Goal: Transaction & Acquisition: Purchase product/service

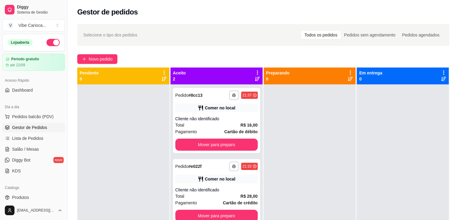
click at [38, 117] on span "Pedidos balcão (PDV)" at bounding box center [33, 117] width 42 height 6
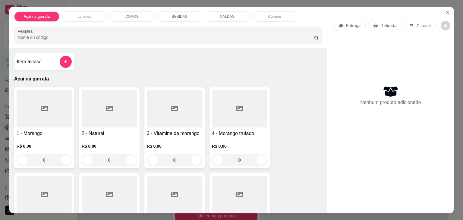
click at [269, 14] on p "Combos" at bounding box center [275, 16] width 14 height 5
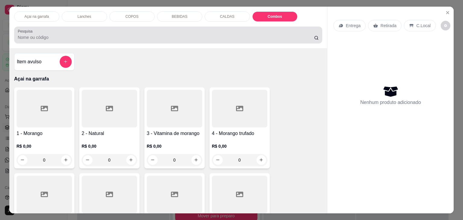
scroll to position [15, 0]
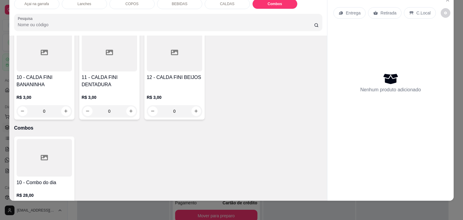
click at [61, 205] on button "increase-product-quantity" at bounding box center [66, 210] width 10 height 10
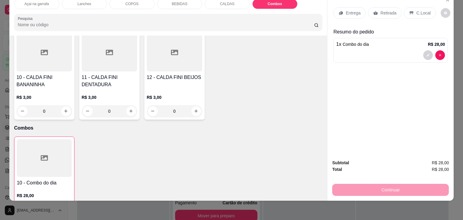
click at [61, 205] on button "increase-product-quantity" at bounding box center [66, 210] width 10 height 10
click at [61, 205] on button "increase-product-quantity" at bounding box center [65, 209] width 9 height 9
type input "3"
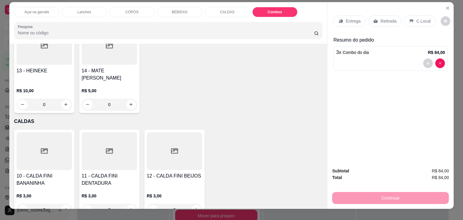
scroll to position [0, 0]
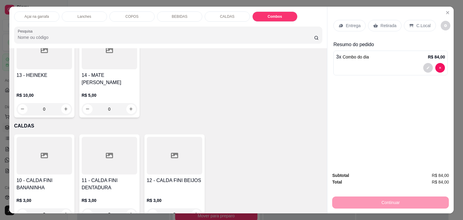
click at [129, 9] on div "Açai na garrafa Lanches COPOS BEBIDAS CALDAS Combos Pesquisa" at bounding box center [168, 28] width 318 height 42
click at [128, 14] on p "COPOS" at bounding box center [132, 16] width 13 height 5
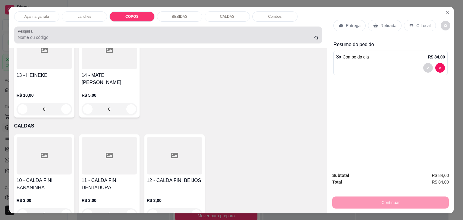
scroll to position [15, 0]
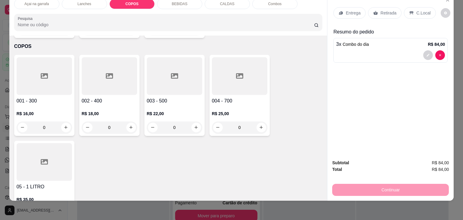
click at [37, 69] on div at bounding box center [45, 76] width 56 height 38
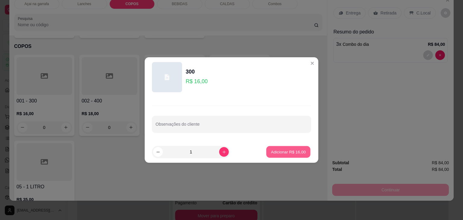
click at [282, 149] on p "Adicionar R$ 16,00" at bounding box center [288, 152] width 35 height 6
type input "1"
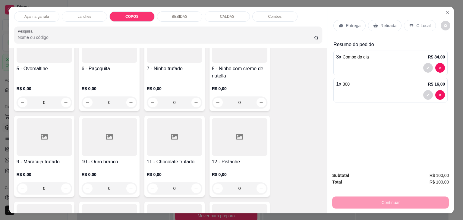
scroll to position [0, 0]
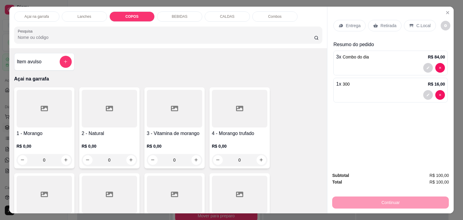
click at [127, 14] on p "COPOS" at bounding box center [132, 16] width 13 height 5
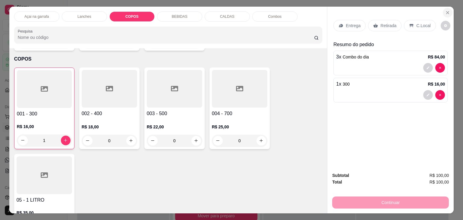
click at [447, 10] on icon "Close" at bounding box center [448, 12] width 5 height 5
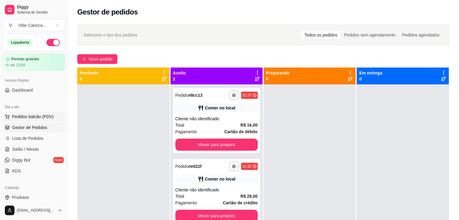
click at [51, 117] on span "Pedidos balcão (PDV)" at bounding box center [33, 117] width 42 height 6
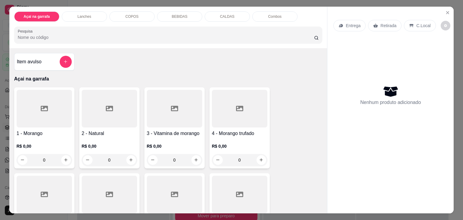
click at [115, 11] on div "COPOS" at bounding box center [132, 16] width 45 height 10
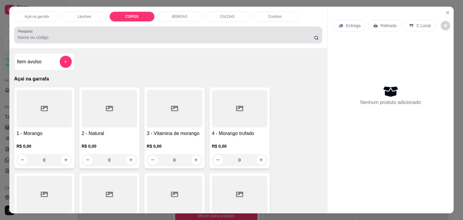
scroll to position [15, 0]
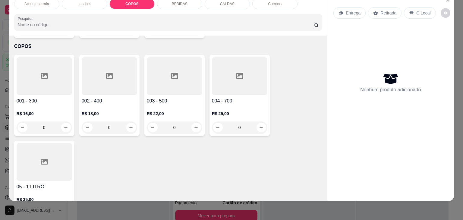
click at [29, 62] on div at bounding box center [45, 76] width 56 height 38
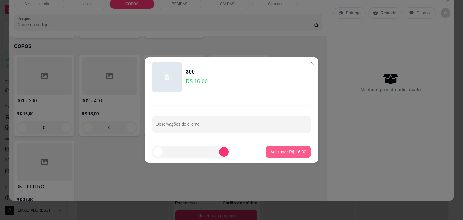
click at [278, 152] on p "Adicionar R$ 16,00" at bounding box center [289, 152] width 36 height 6
type input "1"
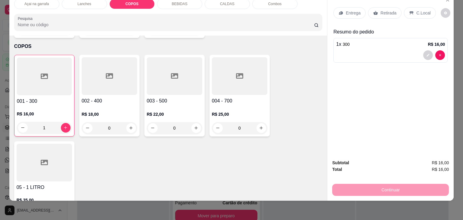
click at [423, 10] on p "C.Local" at bounding box center [424, 13] width 14 height 6
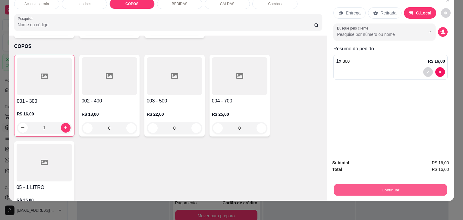
click at [403, 184] on button "Continuar" at bounding box center [390, 190] width 113 height 12
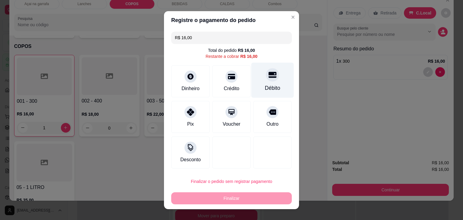
click at [266, 84] on div "Débito" at bounding box center [272, 88] width 15 height 8
type input "R$ 0,00"
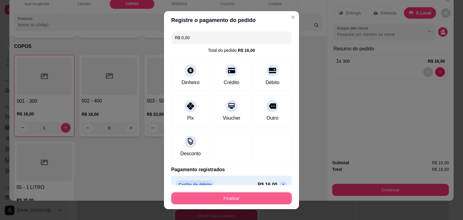
click at [269, 197] on button "Finalizar" at bounding box center [231, 199] width 121 height 12
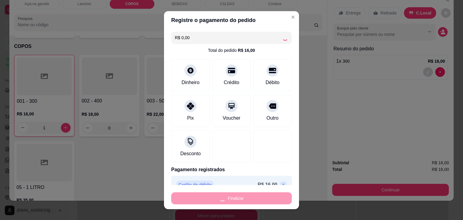
type input "0"
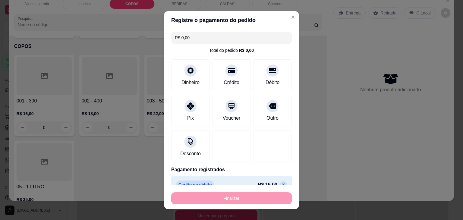
type input "-R$ 16,00"
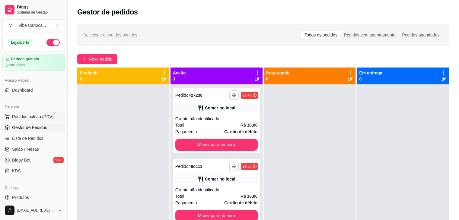
click at [20, 118] on span "Pedidos balcão (PDV)" at bounding box center [33, 117] width 42 height 6
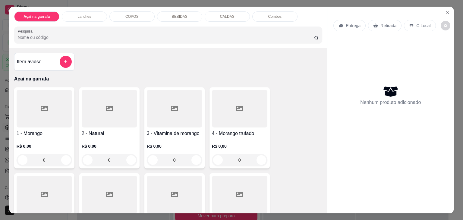
click at [126, 11] on div "COPOS" at bounding box center [132, 16] width 45 height 10
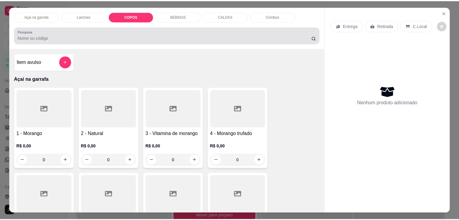
scroll to position [15, 0]
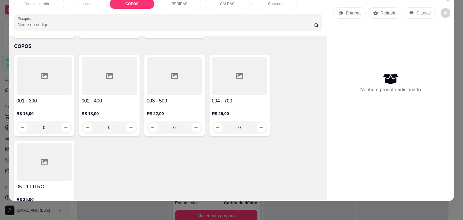
click at [92, 67] on div at bounding box center [110, 76] width 56 height 38
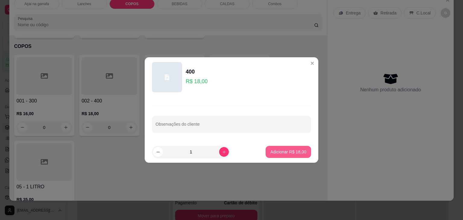
click at [287, 152] on p "Adicionar R$ 18,00" at bounding box center [289, 152] width 36 height 6
type input "1"
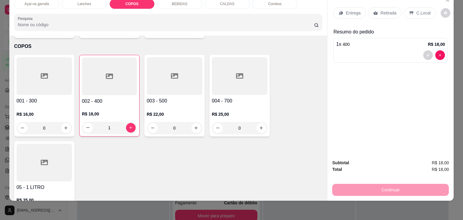
click at [419, 14] on div "C.Local" at bounding box center [420, 12] width 32 height 11
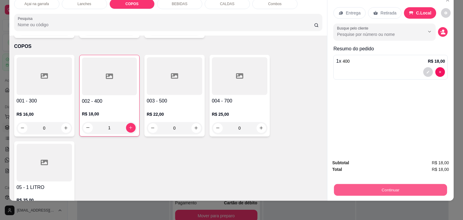
click at [395, 184] on button "Continuar" at bounding box center [390, 190] width 113 height 12
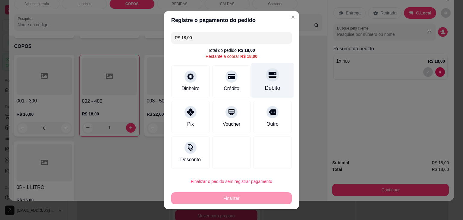
click at [272, 80] on div "Débito" at bounding box center [273, 79] width 43 height 35
type input "R$ 0,00"
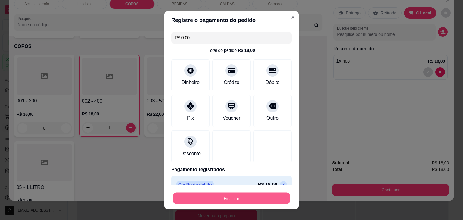
click at [235, 202] on button "Finalizar" at bounding box center [231, 199] width 117 height 12
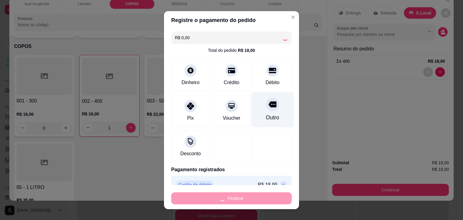
type input "0"
type input "-R$ 18,00"
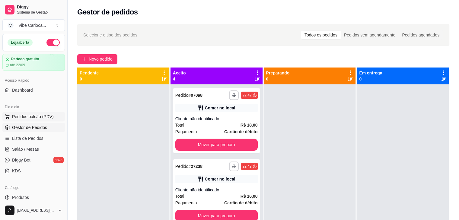
click at [28, 119] on span "Pedidos balcão (PDV)" at bounding box center [33, 117] width 42 height 6
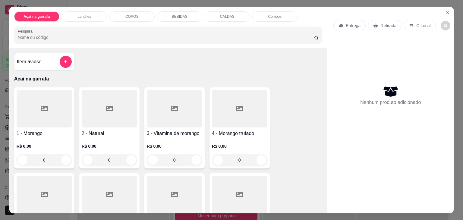
click at [46, 107] on div at bounding box center [45, 109] width 56 height 38
click at [120, 15] on div "COPOS" at bounding box center [132, 16] width 45 height 10
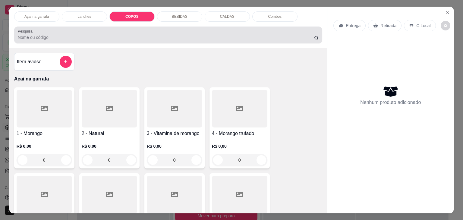
scroll to position [15, 0]
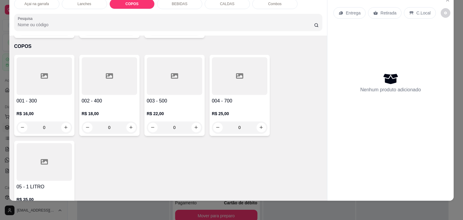
click at [46, 70] on div at bounding box center [45, 76] width 56 height 38
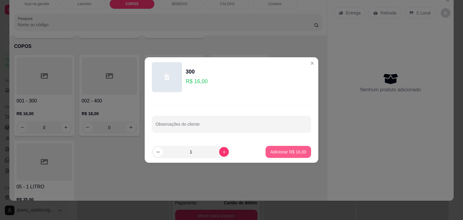
click at [272, 148] on button "Adicionar R$ 16,00" at bounding box center [289, 152] width 46 height 12
type input "1"
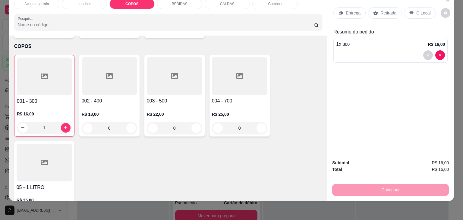
click at [411, 11] on div "C.Local" at bounding box center [420, 12] width 32 height 11
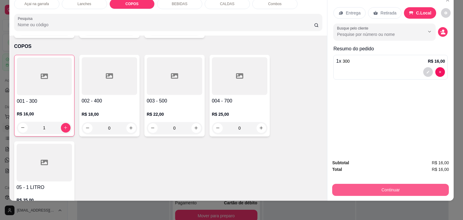
click at [346, 184] on button "Continuar" at bounding box center [391, 190] width 117 height 12
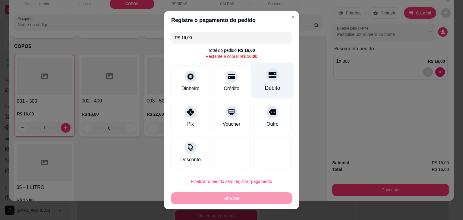
click at [266, 76] on div at bounding box center [272, 74] width 13 height 13
type input "R$ 0,00"
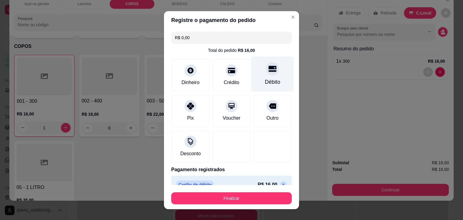
click at [266, 75] on div "Débito" at bounding box center [273, 73] width 43 height 35
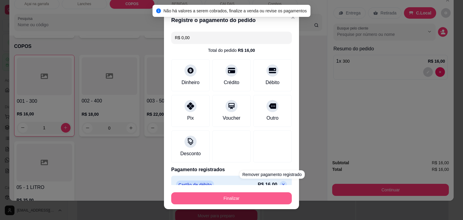
click at [269, 200] on button "Finalizar" at bounding box center [231, 199] width 121 height 12
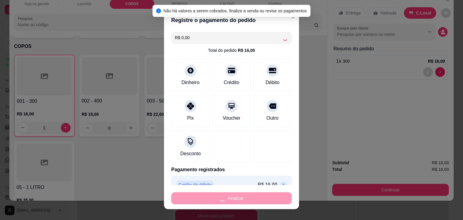
type input "0"
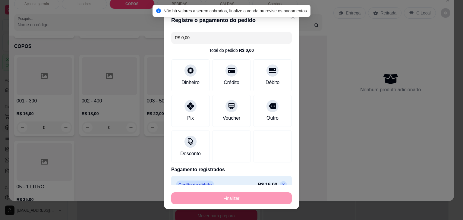
type input "-R$ 16,00"
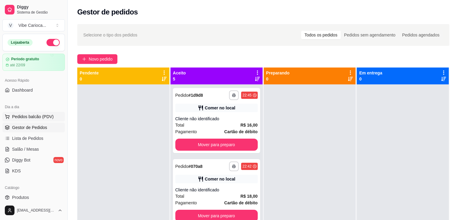
click at [30, 115] on span "Pedidos balcão (PDV)" at bounding box center [33, 117] width 42 height 6
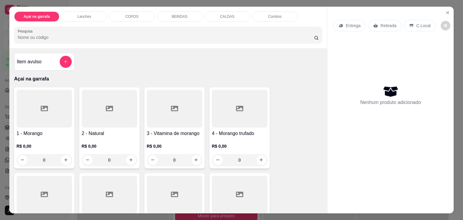
click at [275, 9] on div "Açai na garrafa Lanches COPOS BEBIDAS CALDAS Combos Pesquisa" at bounding box center [168, 28] width 318 height 42
click at [273, 14] on p "Combos" at bounding box center [275, 16] width 14 height 5
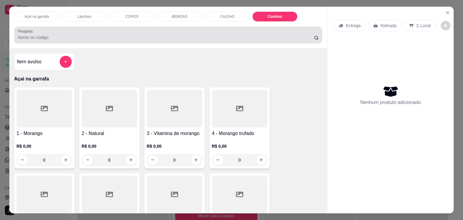
scroll to position [15, 0]
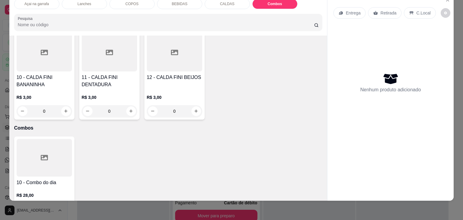
click at [67, 205] on button "increase-product-quantity" at bounding box center [66, 210] width 10 height 10
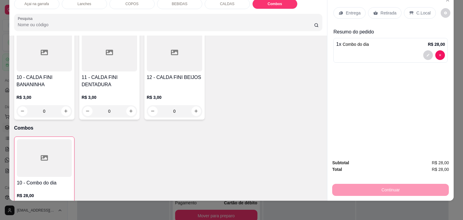
click at [67, 205] on button "increase-product-quantity" at bounding box center [66, 210] width 10 height 10
click at [67, 205] on button "increase-product-quantity" at bounding box center [65, 209] width 9 height 9
type input "3"
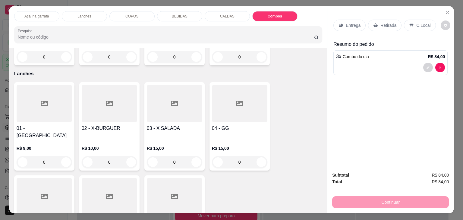
scroll to position [0, 0]
click at [118, 14] on div "COPOS" at bounding box center [132, 16] width 45 height 10
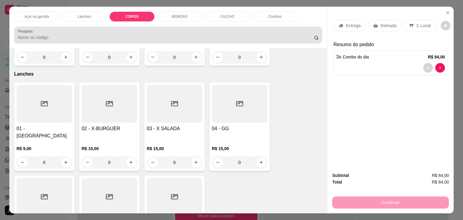
scroll to position [15, 0]
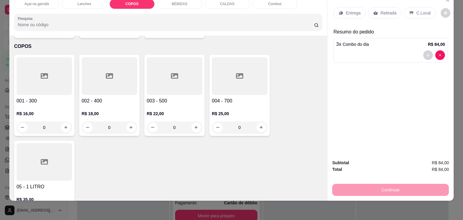
click at [29, 62] on div at bounding box center [45, 76] width 56 height 38
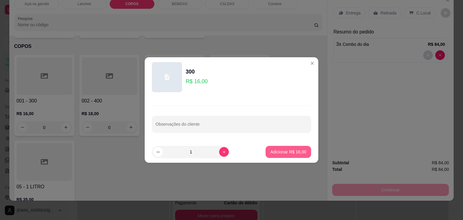
click at [275, 153] on p "Adicionar R$ 16,00" at bounding box center [289, 152] width 36 height 6
type input "1"
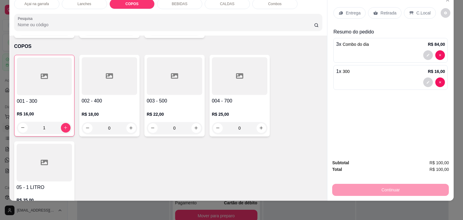
click at [417, 10] on p "C.Local" at bounding box center [424, 13] width 14 height 6
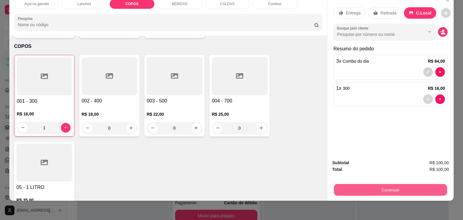
click at [373, 186] on button "Continuar" at bounding box center [390, 190] width 113 height 12
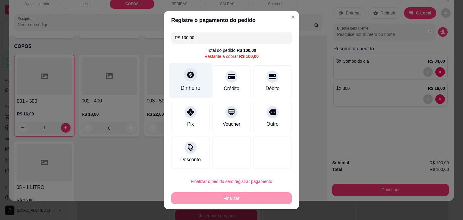
click at [193, 78] on div at bounding box center [190, 74] width 13 height 13
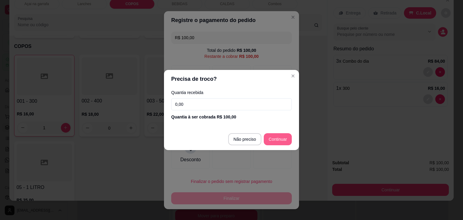
type input "R$ 0,00"
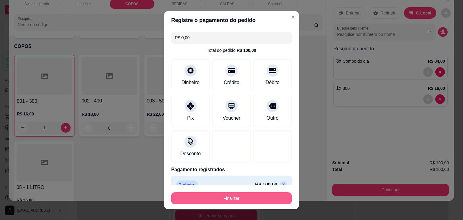
click at [236, 202] on button "Finalizar" at bounding box center [231, 199] width 121 height 12
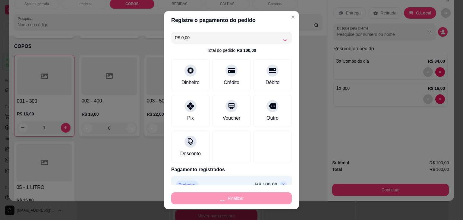
type input "0"
type input "-R$ 100,00"
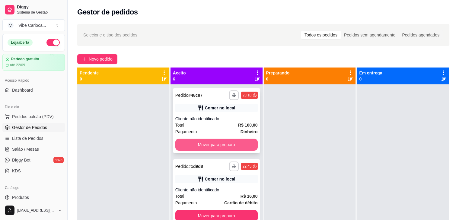
click at [205, 146] on button "Mover para preparo" at bounding box center [216, 145] width 82 height 12
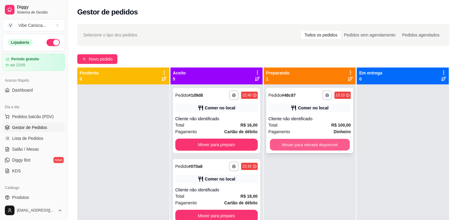
click at [318, 145] on button "Mover para retirada disponível" at bounding box center [310, 145] width 80 height 12
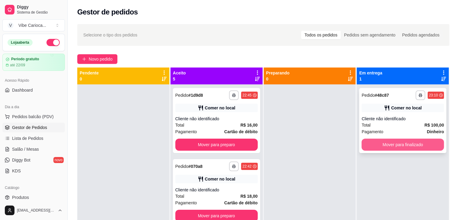
click at [401, 145] on button "Mover para finalizado" at bounding box center [402, 145] width 82 height 12
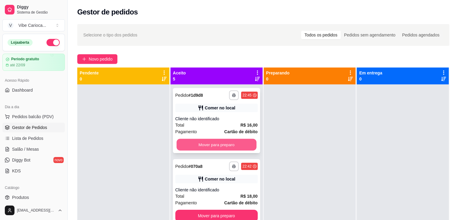
click at [226, 143] on button "Mover para preparo" at bounding box center [217, 145] width 80 height 12
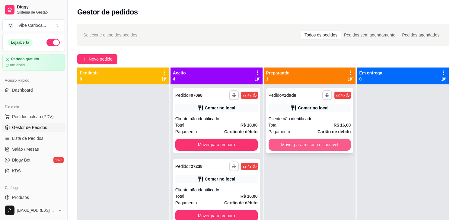
click at [294, 148] on button "Mover para retirada disponível" at bounding box center [310, 145] width 82 height 12
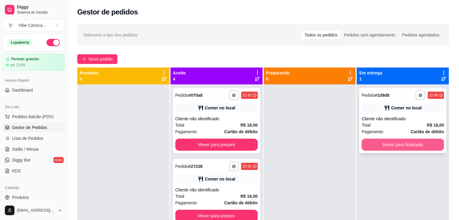
click at [372, 144] on button "Mover para finalizado" at bounding box center [402, 145] width 82 height 12
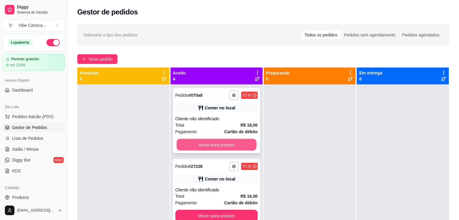
click at [230, 145] on button "Mover para preparo" at bounding box center [217, 145] width 80 height 12
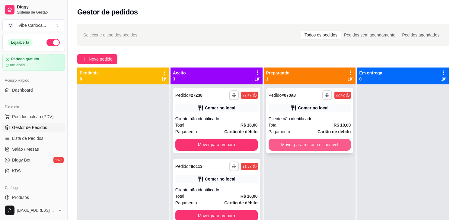
click at [300, 148] on button "Mover para retirada disponível" at bounding box center [310, 145] width 82 height 12
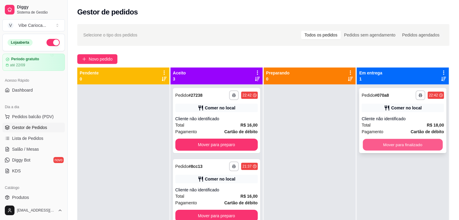
click at [375, 140] on button "Mover para finalizado" at bounding box center [403, 145] width 80 height 12
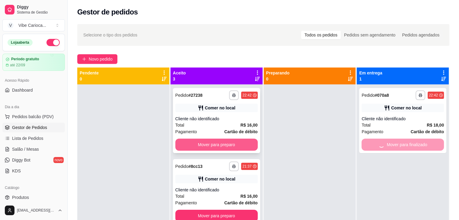
click at [225, 142] on button "Mover para preparo" at bounding box center [216, 145] width 82 height 12
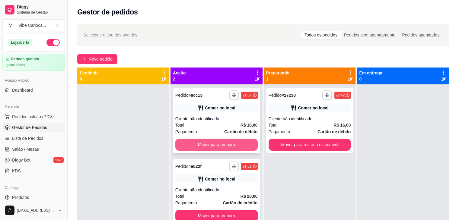
click at [231, 144] on button "Mover para preparo" at bounding box center [216, 145] width 82 height 12
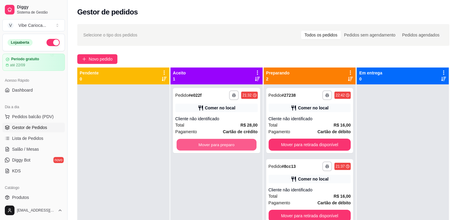
click at [231, 144] on button "Mover para preparo" at bounding box center [217, 145] width 80 height 12
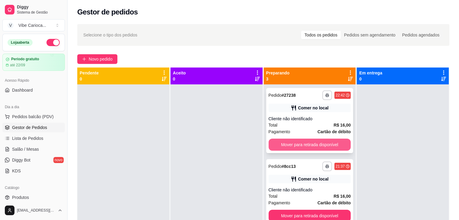
click at [290, 145] on button "Mover para retirada disponível" at bounding box center [310, 145] width 82 height 12
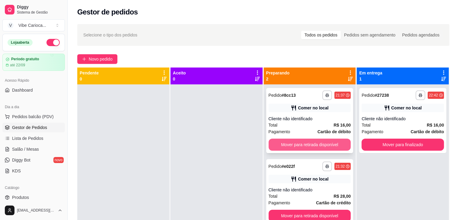
click at [303, 144] on button "Mover para retirada disponível" at bounding box center [310, 145] width 82 height 12
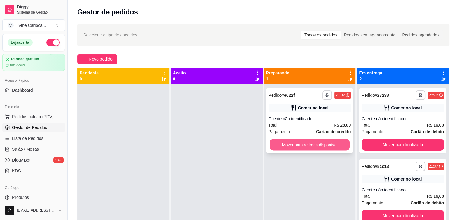
click at [303, 144] on button "Mover para retirada disponível" at bounding box center [310, 145] width 80 height 12
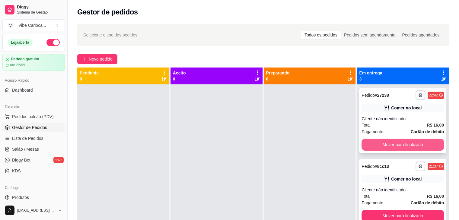
click at [377, 143] on button "Mover para finalizado" at bounding box center [402, 145] width 82 height 12
click at [377, 146] on button "Mover para finalizado" at bounding box center [402, 145] width 82 height 12
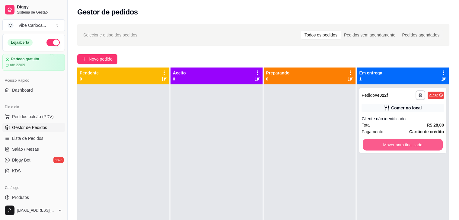
click at [377, 146] on button "Mover para finalizado" at bounding box center [403, 145] width 80 height 12
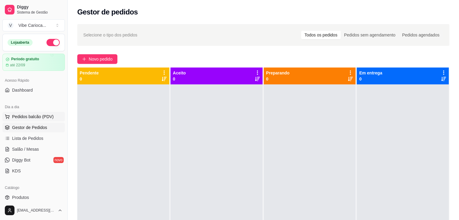
click at [10, 117] on button "Pedidos balcão (PDV)" at bounding box center [33, 117] width 62 height 10
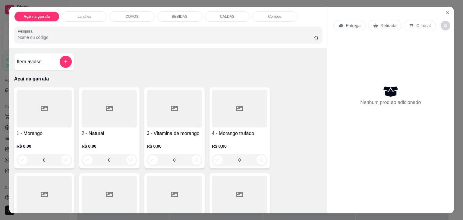
click at [132, 17] on div "COPOS" at bounding box center [132, 16] width 45 height 10
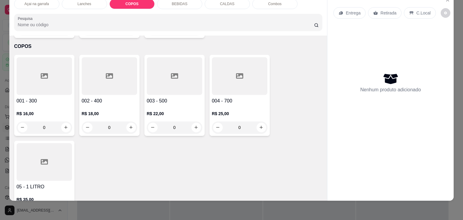
click at [99, 70] on div at bounding box center [110, 76] width 56 height 38
click at [35, 64] on div at bounding box center [45, 76] width 56 height 38
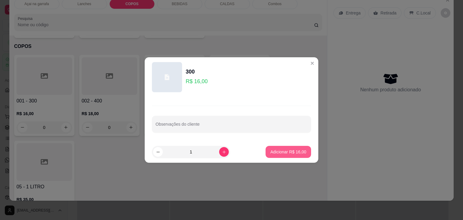
click at [272, 150] on p "Adicionar R$ 16,00" at bounding box center [289, 152] width 36 height 6
type input "1"
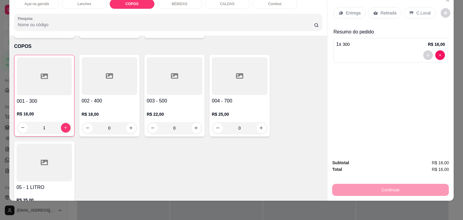
drag, startPoint x: 415, startPoint y: 9, endPoint x: 410, endPoint y: 16, distance: 8.5
click at [417, 10] on p "C.Local" at bounding box center [424, 13] width 14 height 6
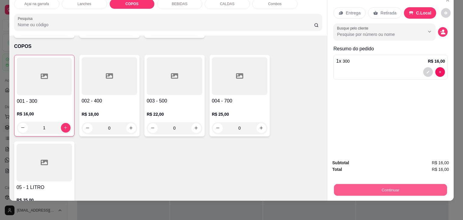
click at [368, 186] on button "Continuar" at bounding box center [390, 190] width 113 height 12
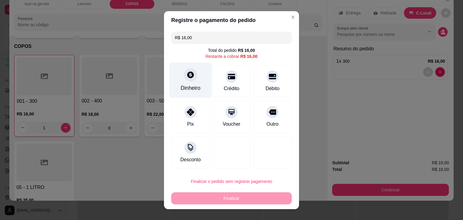
click at [199, 85] on div "Dinheiro" at bounding box center [191, 79] width 43 height 35
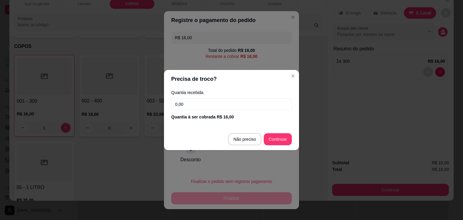
drag, startPoint x: 280, startPoint y: 124, endPoint x: 275, endPoint y: 132, distance: 9.1
click at [279, 125] on section "Precisa de troco? Quantia recebida 0,00 Quantia à ser cobrada R$ 16,00 Não prec…" at bounding box center [231, 110] width 135 height 80
type input "R$ 0,00"
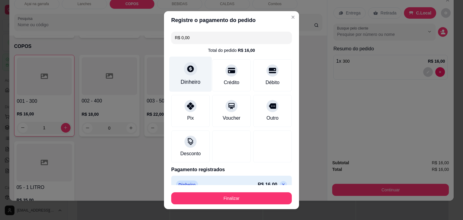
click at [195, 75] on div "Dinheiro" at bounding box center [191, 73] width 43 height 35
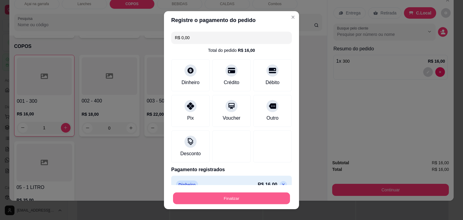
click at [244, 196] on button "Finalizar" at bounding box center [231, 199] width 117 height 12
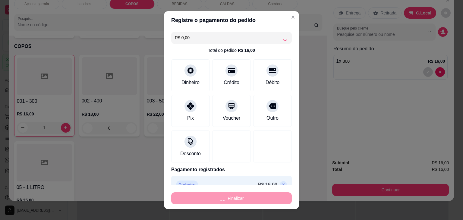
type input "0"
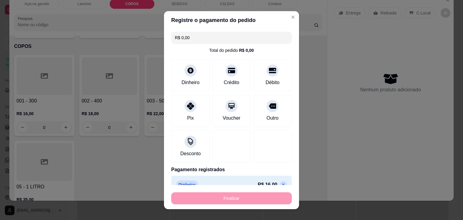
type input "-R$ 16,00"
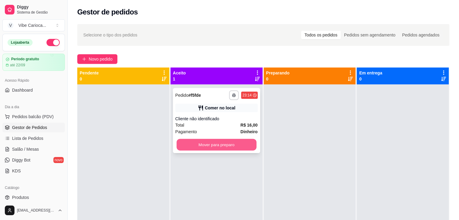
click at [185, 145] on button "Mover para preparo" at bounding box center [217, 145] width 80 height 12
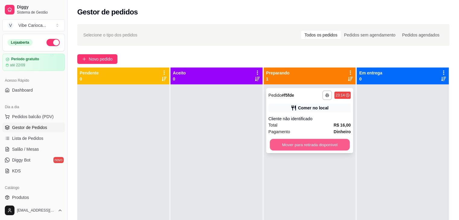
click at [278, 146] on button "Mover para retirada disponível" at bounding box center [310, 145] width 80 height 12
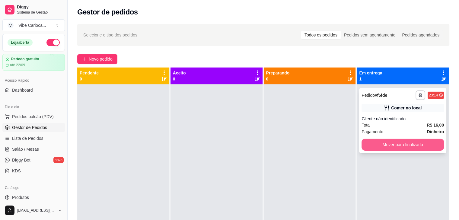
click at [372, 143] on button "Mover para finalizado" at bounding box center [402, 145] width 82 height 12
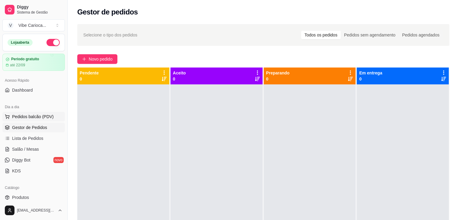
click at [48, 120] on button "Pedidos balcão (PDV)" at bounding box center [33, 117] width 62 height 10
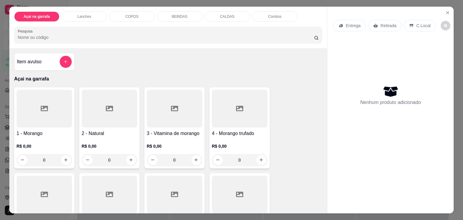
click at [143, 16] on div "COPOS" at bounding box center [132, 16] width 45 height 10
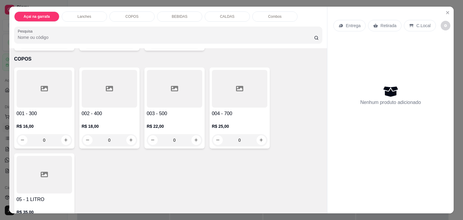
scroll to position [15, 0]
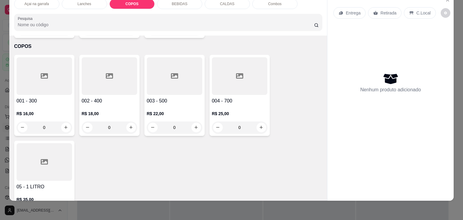
click at [104, 72] on div at bounding box center [110, 76] width 56 height 38
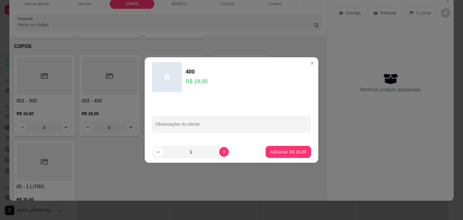
click at [282, 158] on footer "1 Adicionar R$ 18,00" at bounding box center [232, 152] width 174 height 22
click at [278, 153] on p "Adicionar R$ 18,00" at bounding box center [289, 152] width 36 height 6
type input "1"
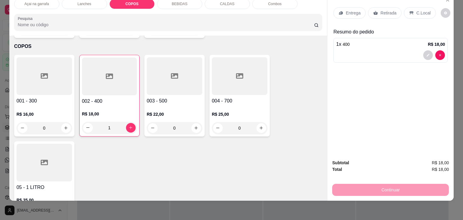
click at [426, 8] on div "C.Local" at bounding box center [420, 12] width 32 height 11
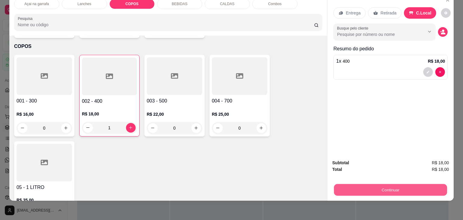
click at [377, 184] on button "Continuar" at bounding box center [390, 190] width 113 height 12
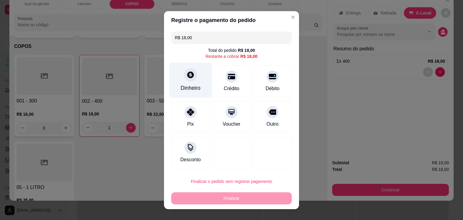
click at [192, 76] on icon at bounding box center [191, 75] width 8 height 8
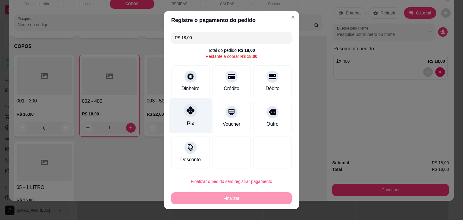
click at [173, 116] on div "Pix" at bounding box center [191, 115] width 43 height 35
type input "R$ 0,00"
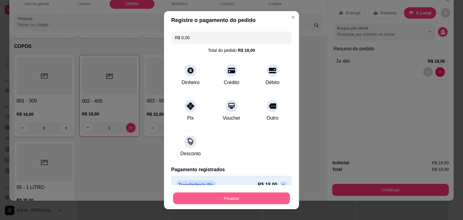
click at [257, 198] on button "Finalizar" at bounding box center [231, 199] width 117 height 12
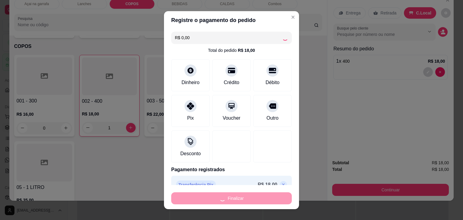
type input "0"
type input "-R$ 18,00"
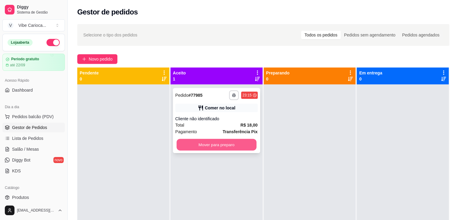
click at [226, 145] on button "Mover para preparo" at bounding box center [217, 145] width 80 height 12
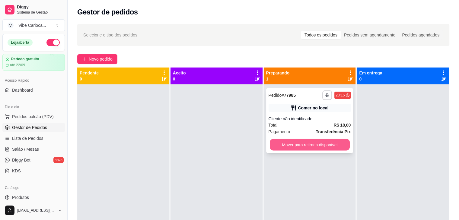
click at [324, 139] on div "Mover para retirada disponível" at bounding box center [310, 145] width 82 height 12
click at [333, 142] on button "Mover para retirada disponível" at bounding box center [310, 145] width 82 height 12
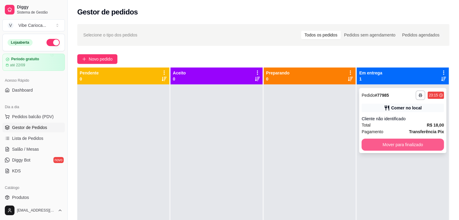
click at [386, 144] on button "Mover para finalizado" at bounding box center [402, 145] width 82 height 12
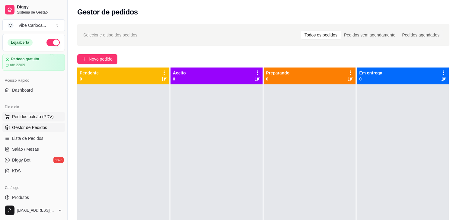
click at [17, 114] on span "Pedidos balcão (PDV)" at bounding box center [33, 117] width 42 height 6
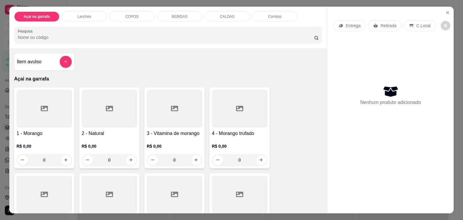
click at [95, 15] on div "Lanches" at bounding box center [84, 16] width 45 height 10
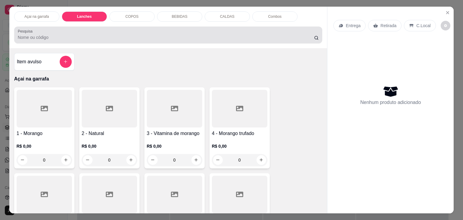
scroll to position [15, 0]
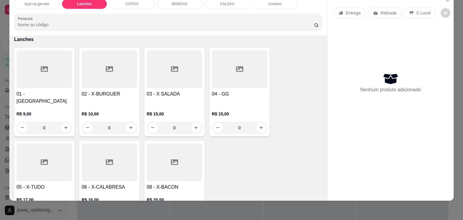
click at [37, 153] on div at bounding box center [45, 163] width 56 height 38
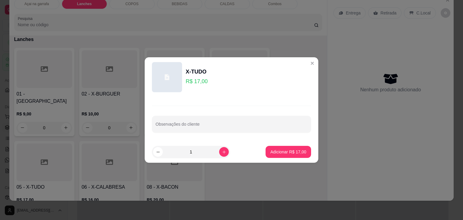
click at [280, 145] on footer "1 Adicionar R$ 17,00" at bounding box center [232, 152] width 174 height 22
click at [279, 149] on p "Adicionar R$ 17,00" at bounding box center [289, 152] width 36 height 6
type input "1"
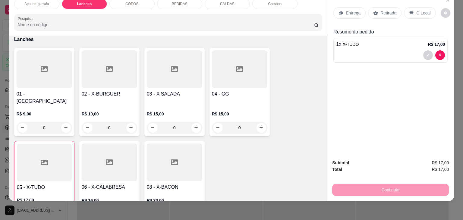
click at [417, 11] on p "C.Local" at bounding box center [424, 13] width 14 height 6
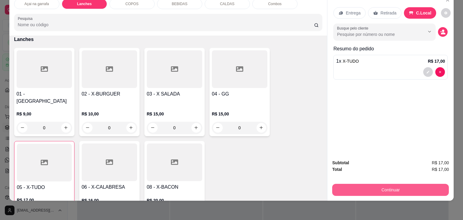
click at [393, 189] on button "Continuar" at bounding box center [391, 190] width 117 height 12
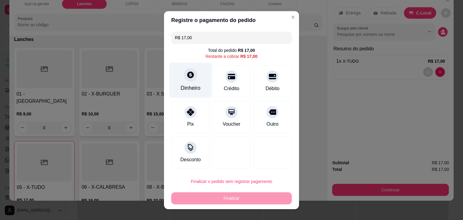
click at [178, 79] on div "Dinheiro" at bounding box center [191, 79] width 43 height 35
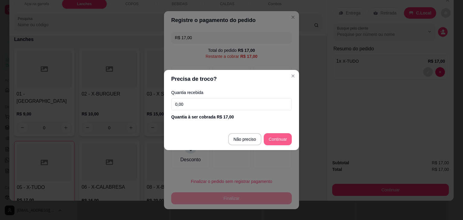
type input "R$ 0,00"
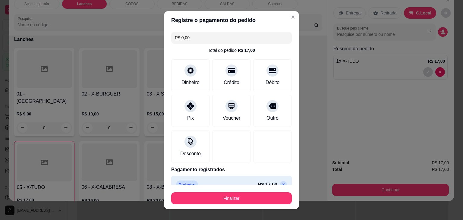
click at [243, 204] on footer "Finalizar" at bounding box center [231, 197] width 135 height 24
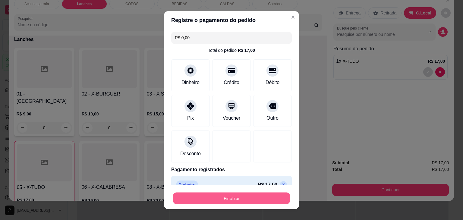
click at [243, 198] on button "Finalizar" at bounding box center [231, 199] width 117 height 12
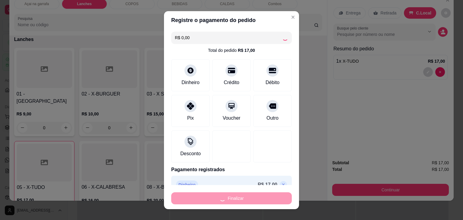
type input "0"
type input "-R$ 17,00"
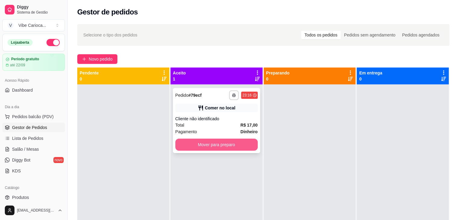
click at [229, 141] on button "Mover para preparo" at bounding box center [216, 145] width 82 height 12
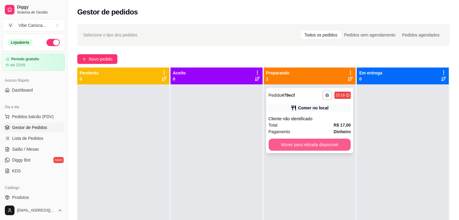
click at [288, 141] on button "Mover para retirada disponível" at bounding box center [310, 145] width 82 height 12
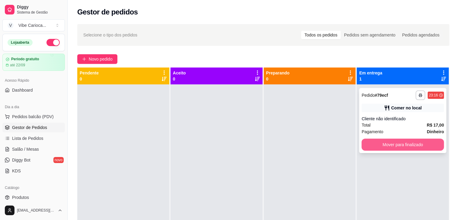
click at [382, 144] on button "Mover para finalizado" at bounding box center [402, 145] width 82 height 12
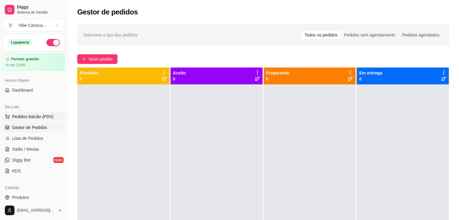
click at [34, 115] on span "Pedidos balcão (PDV)" at bounding box center [33, 117] width 42 height 6
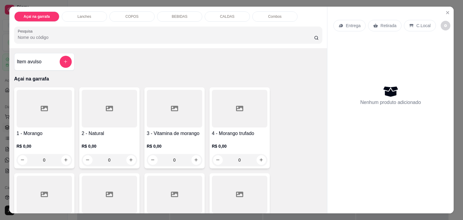
click at [176, 14] on p "BEBIDAS" at bounding box center [180, 16] width 16 height 5
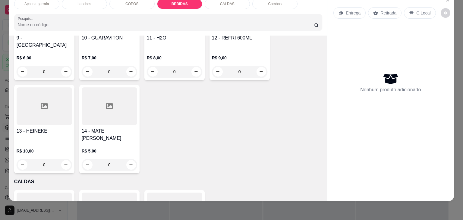
scroll to position [872, 0]
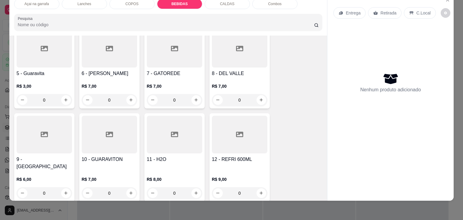
click at [258, 125] on div at bounding box center [240, 135] width 56 height 38
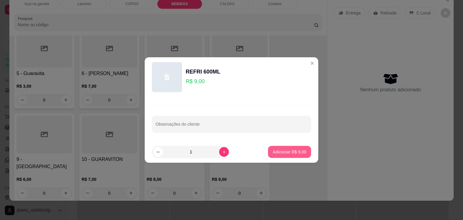
click at [285, 152] on p "Adicionar R$ 9,00" at bounding box center [289, 152] width 33 height 6
type input "1"
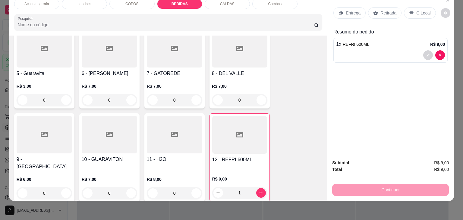
click at [417, 10] on p "C.Local" at bounding box center [424, 13] width 14 height 6
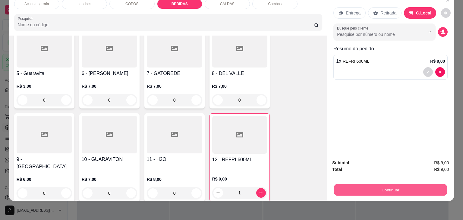
click at [366, 189] on button "Continuar" at bounding box center [390, 190] width 113 height 12
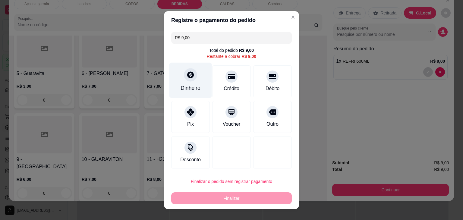
click at [187, 78] on icon at bounding box center [191, 75] width 8 height 8
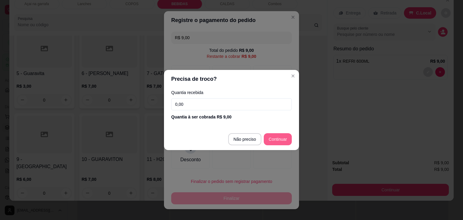
type input "R$ 0,00"
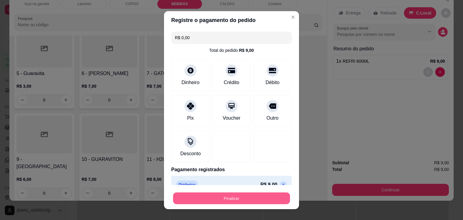
click at [206, 195] on button "Finalizar" at bounding box center [231, 199] width 117 height 12
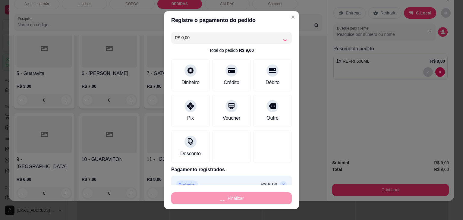
type input "0"
type input "-R$ 9,00"
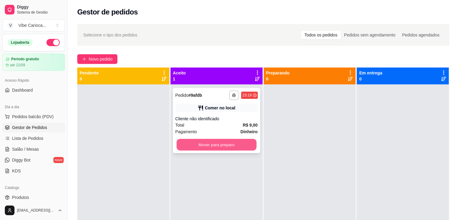
click at [227, 147] on button "Mover para preparo" at bounding box center [217, 145] width 80 height 12
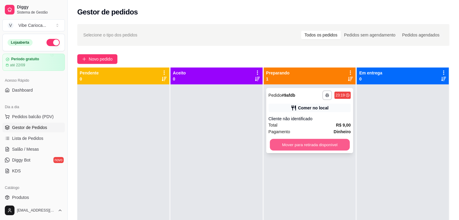
click at [283, 144] on button "Mover para retirada disponível" at bounding box center [310, 145] width 80 height 12
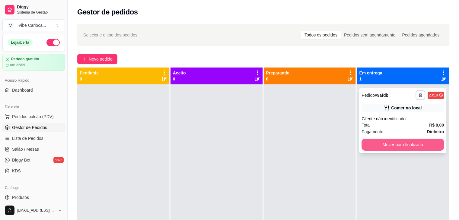
click at [363, 144] on button "Mover para finalizado" at bounding box center [402, 145] width 82 height 12
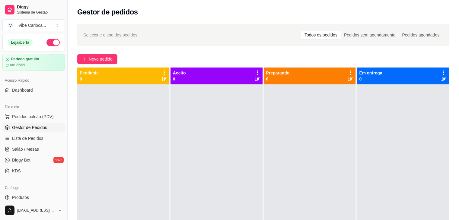
drag, startPoint x: 384, startPoint y: 134, endPoint x: 154, endPoint y: 11, distance: 261.2
click at [154, 11] on div "Gestor de pedidos" at bounding box center [263, 12] width 372 height 10
click at [14, 116] on span "Pedidos balcão (PDV)" at bounding box center [33, 117] width 42 height 6
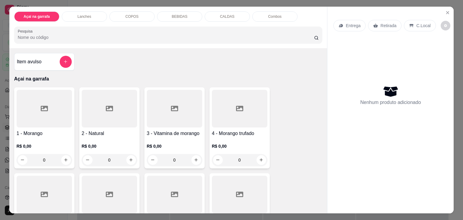
click at [136, 17] on div "COPOS" at bounding box center [132, 16] width 45 height 10
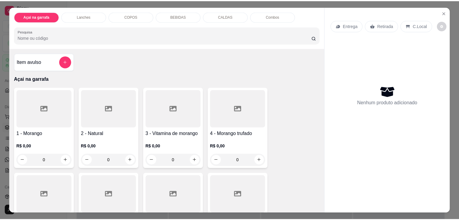
scroll to position [15, 0]
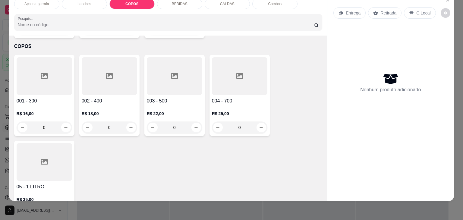
click at [37, 71] on div at bounding box center [45, 76] width 56 height 38
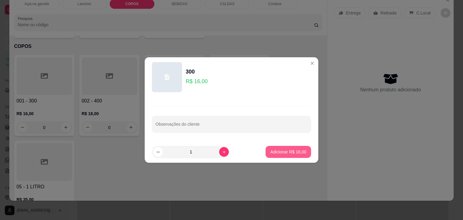
click at [278, 156] on button "Adicionar R$ 16,00" at bounding box center [289, 152] width 46 height 12
type input "1"
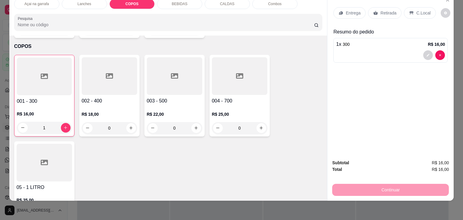
click at [409, 7] on div "C.Local" at bounding box center [420, 12] width 32 height 11
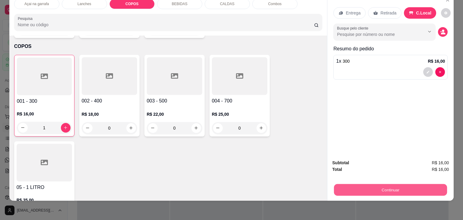
click at [388, 184] on button "Continuar" at bounding box center [390, 190] width 113 height 12
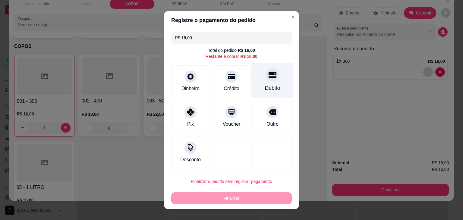
click at [266, 79] on div at bounding box center [272, 74] width 13 height 13
type input "R$ 0,00"
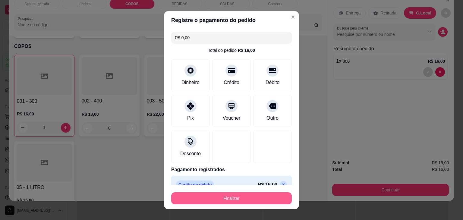
click at [237, 201] on button "Finalizar" at bounding box center [231, 199] width 121 height 12
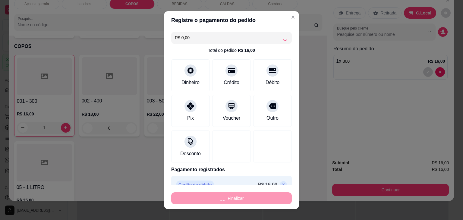
type input "0"
type input "-R$ 16,00"
